Goal: Task Accomplishment & Management: Manage account settings

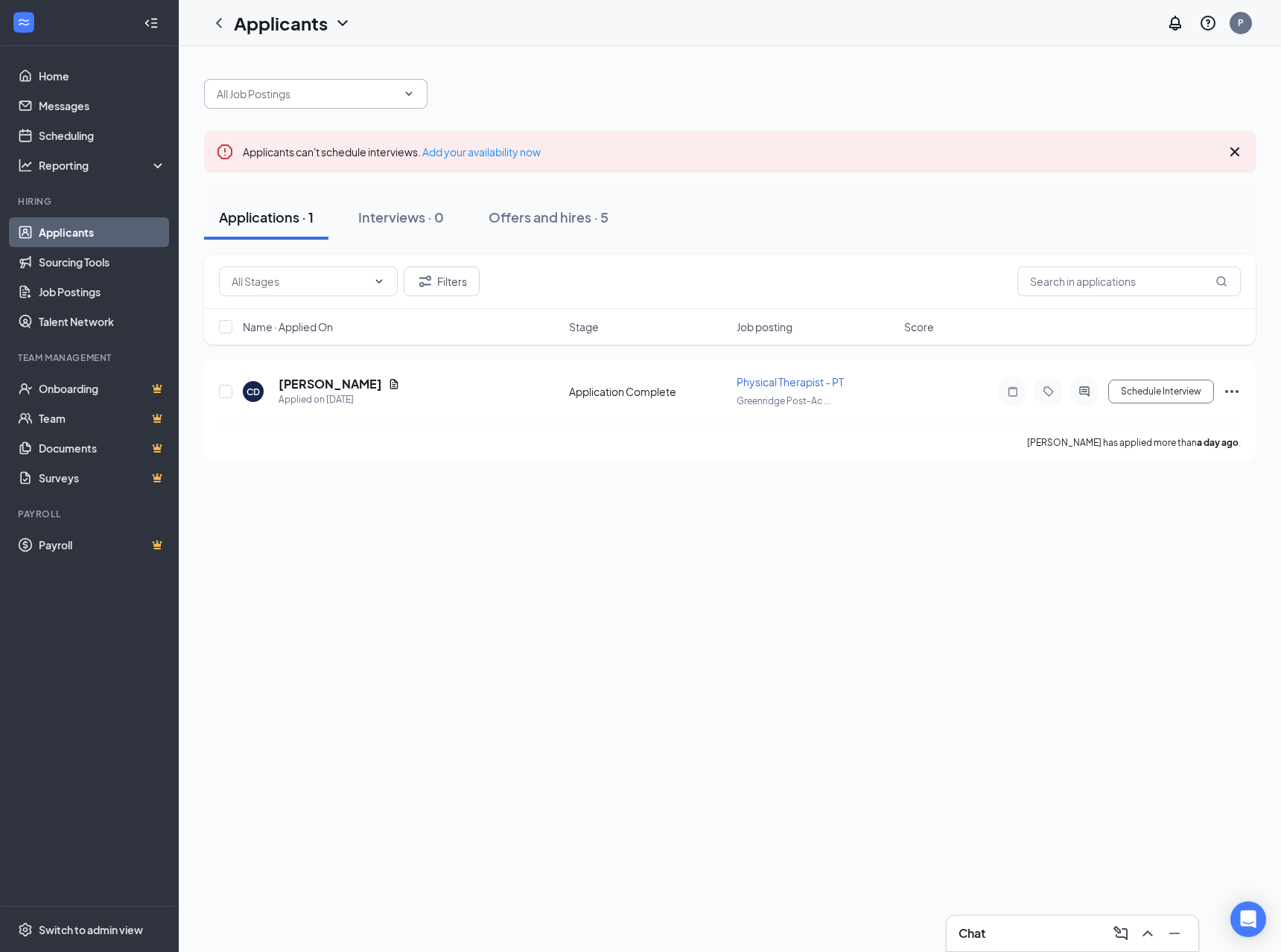
click at [349, 104] on span at bounding box center [315, 94] width 223 height 30
click at [400, 98] on span at bounding box center [407, 94] width 15 height 12
click at [406, 97] on icon "ChevronDown" at bounding box center [409, 94] width 12 height 12
click at [386, 293] on span at bounding box center [308, 281] width 178 height 30
click at [377, 271] on span at bounding box center [308, 281] width 178 height 30
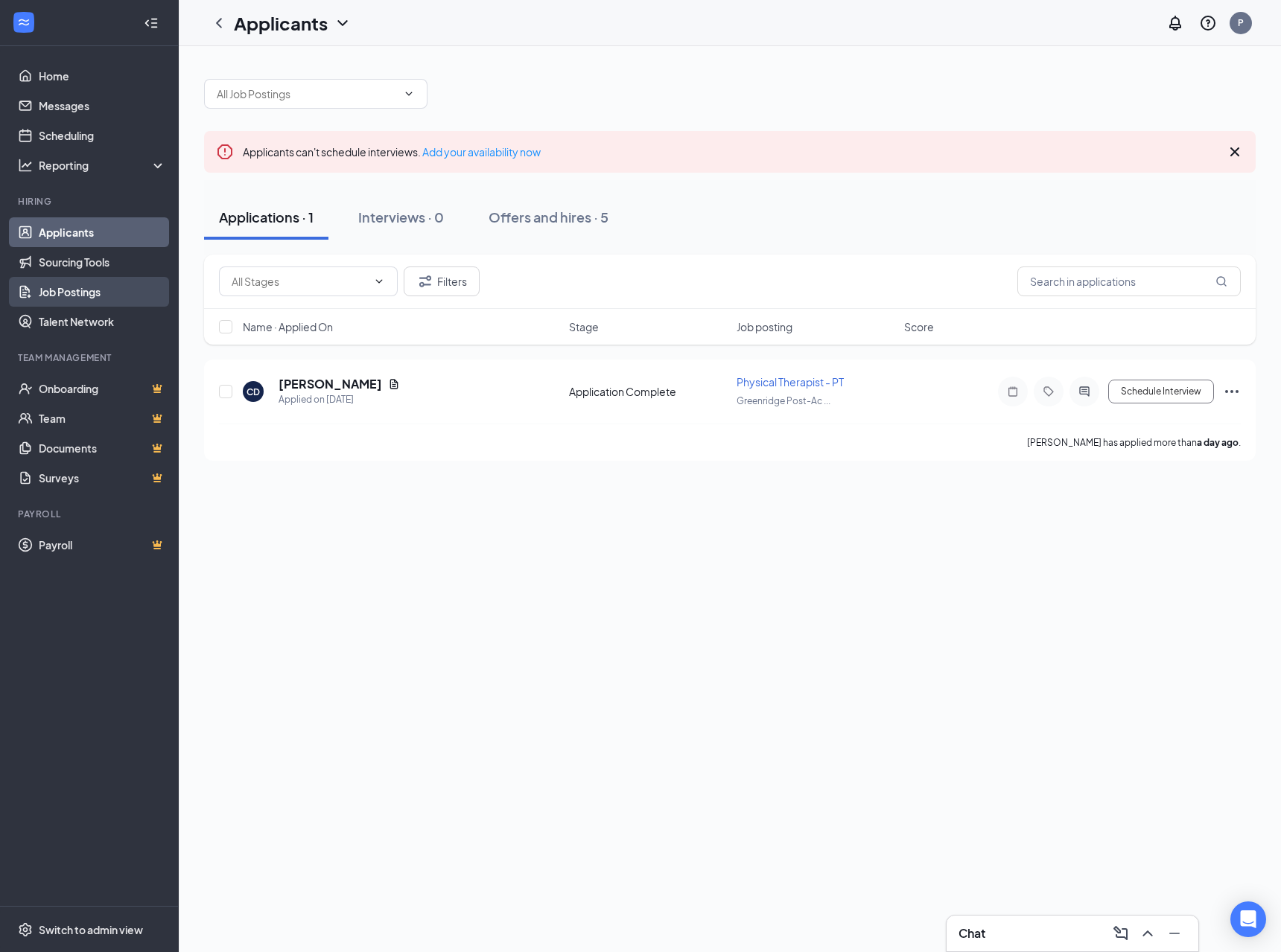
click at [95, 294] on link "Job Postings" at bounding box center [102, 292] width 128 height 30
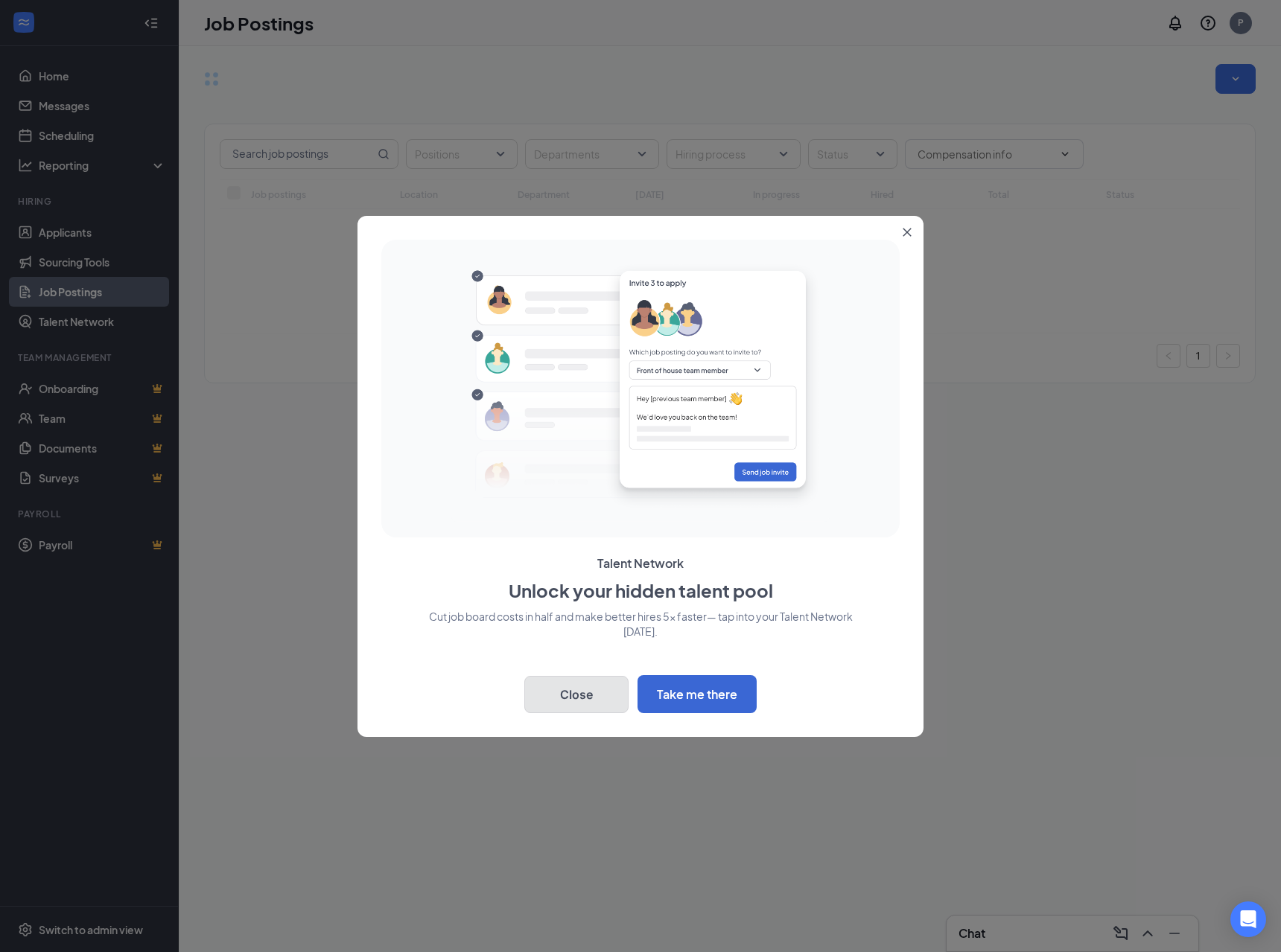
click at [586, 701] on button "Close" at bounding box center [576, 694] width 104 height 38
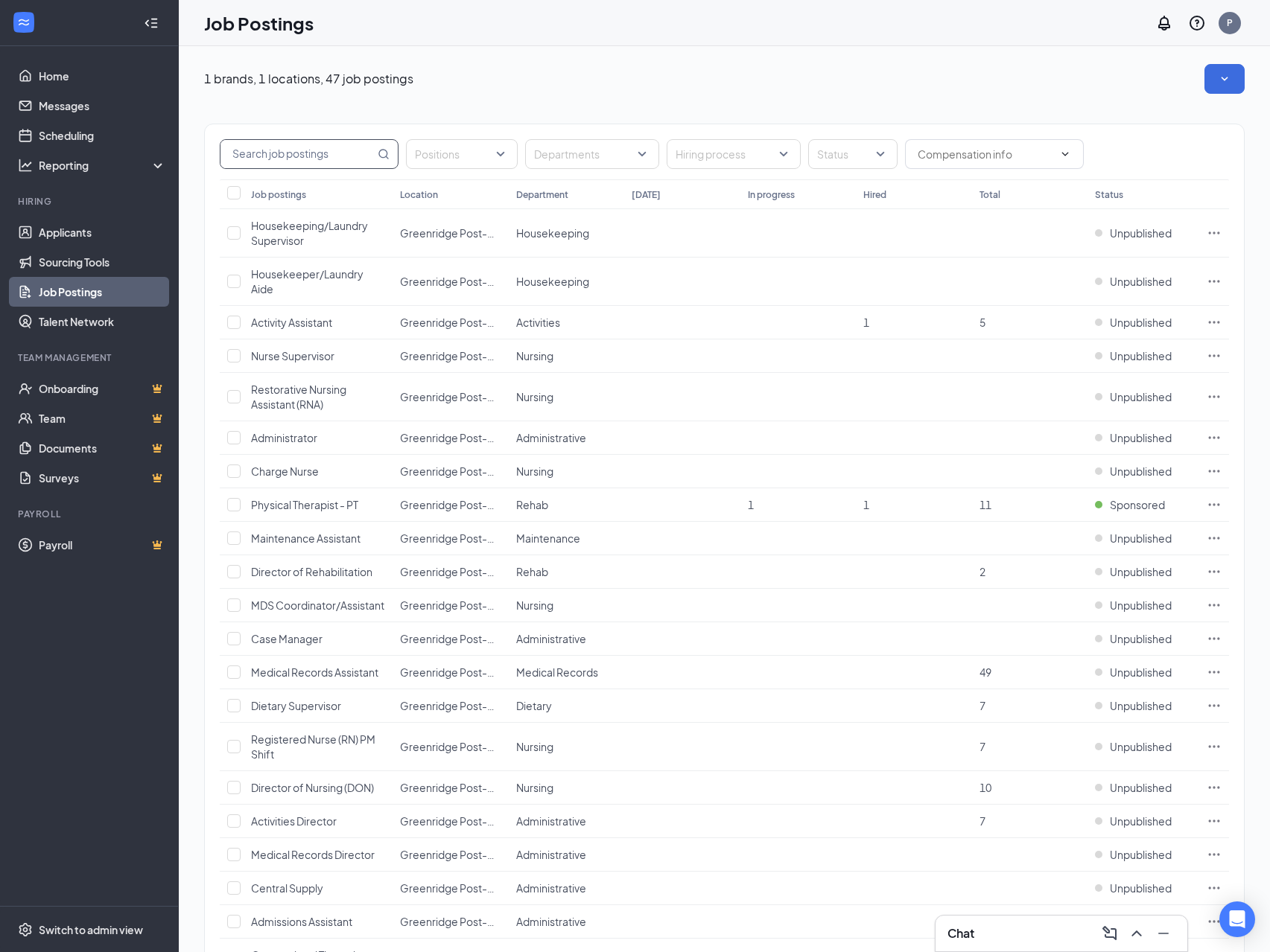
click at [369, 158] on input "text" at bounding box center [297, 154] width 154 height 28
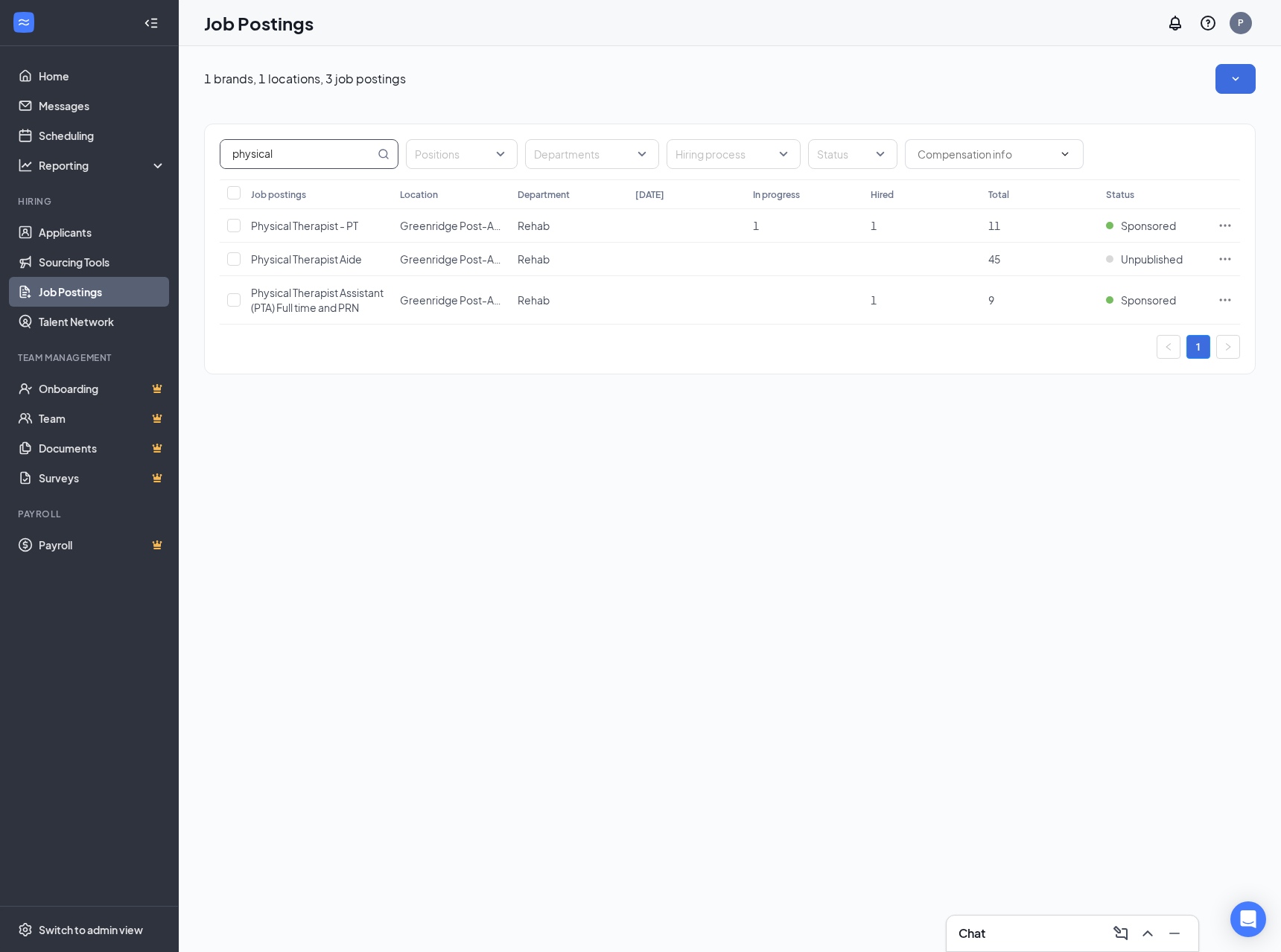
type input "physical"
click at [470, 471] on div "1 brands, 1 locations, 3 job postings physical Positions Departments Hiring pro…" at bounding box center [729, 499] width 1102 height 906
click at [322, 222] on span "Physical Therapist - PT" at bounding box center [304, 225] width 108 height 13
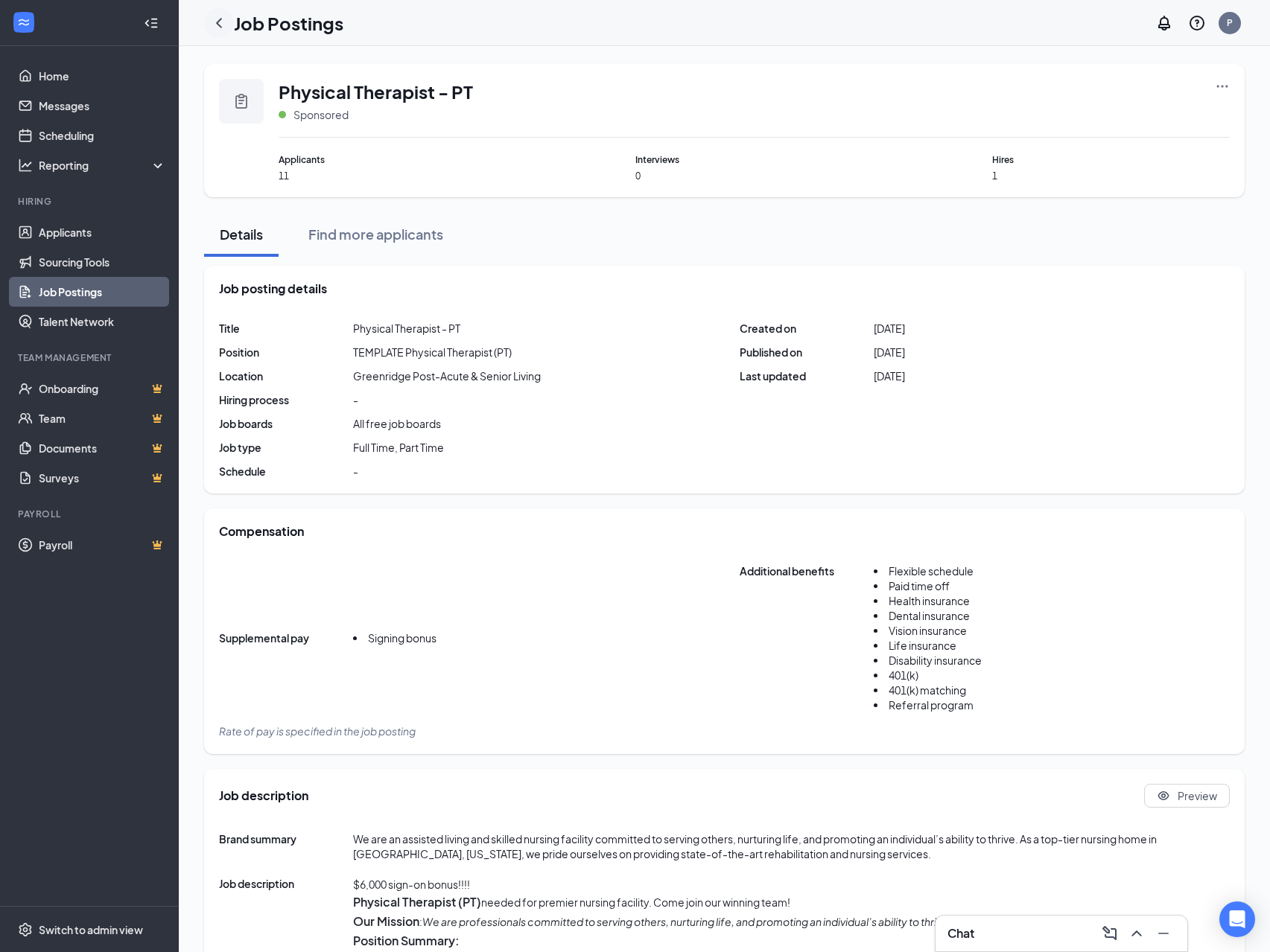
click at [227, 31] on icon "ChevronLeft" at bounding box center [219, 23] width 17 height 17
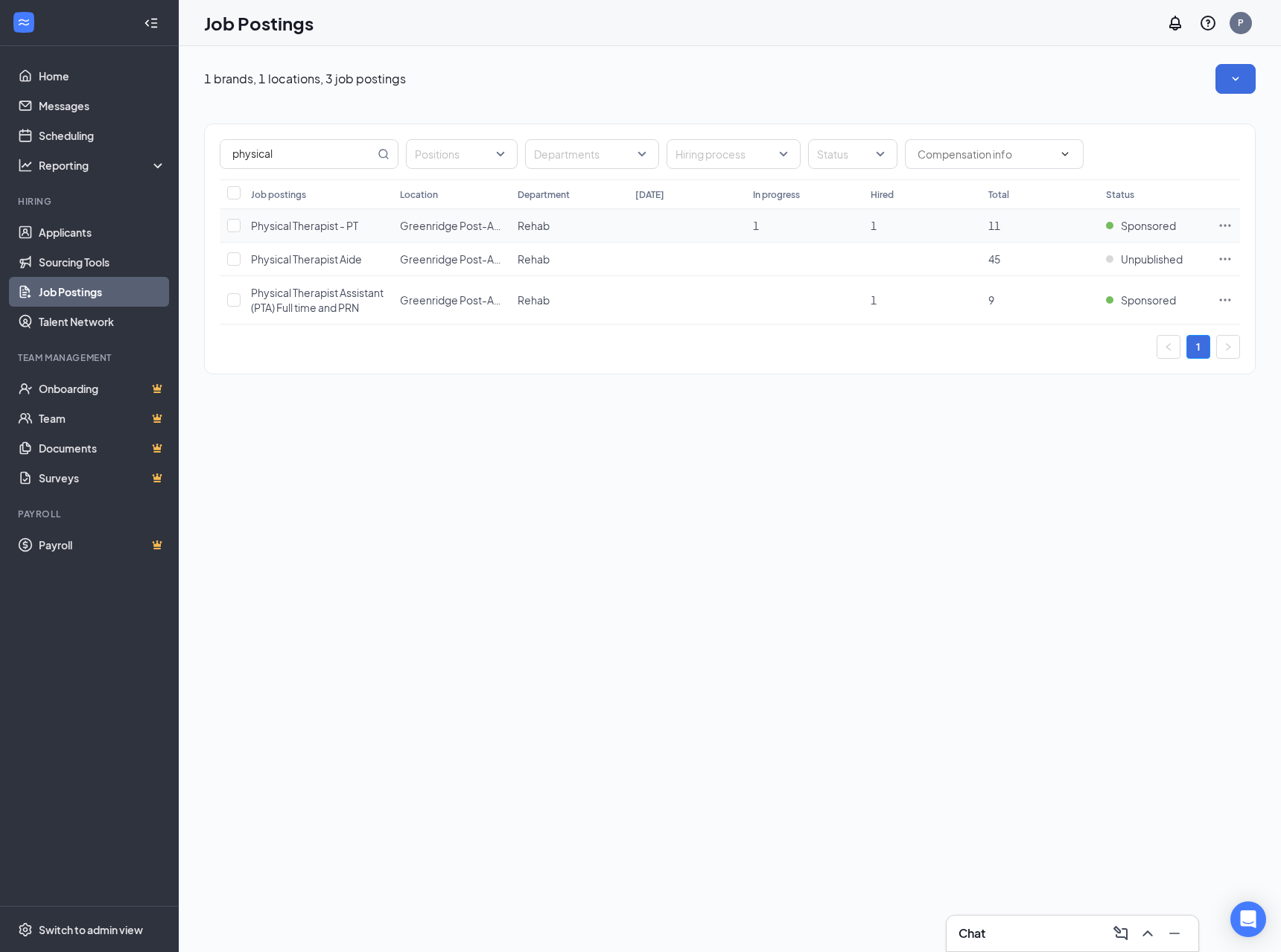
click at [1229, 230] on icon "Ellipses" at bounding box center [1224, 226] width 15 height 15
click at [1080, 353] on span "View applicants" at bounding box center [1059, 352] width 76 height 13
click at [1215, 259] on td at bounding box center [1225, 260] width 30 height 33
click at [1222, 259] on icon "Ellipses" at bounding box center [1224, 259] width 15 height 15
click at [1041, 394] on li "View applicants" at bounding box center [1120, 386] width 223 height 34
